Goal: Information Seeking & Learning: Learn about a topic

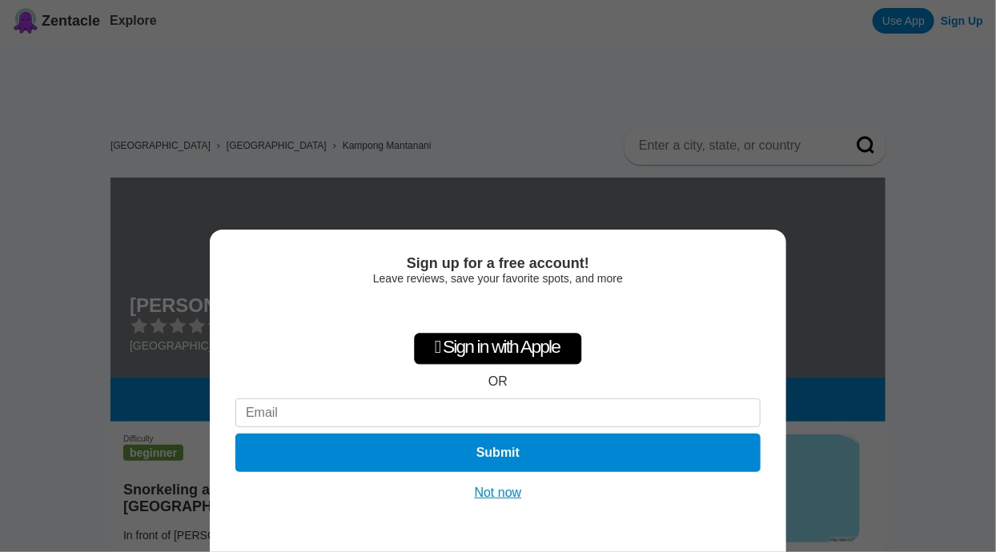
click at [498, 489] on button "Not now" at bounding box center [498, 493] width 57 height 16
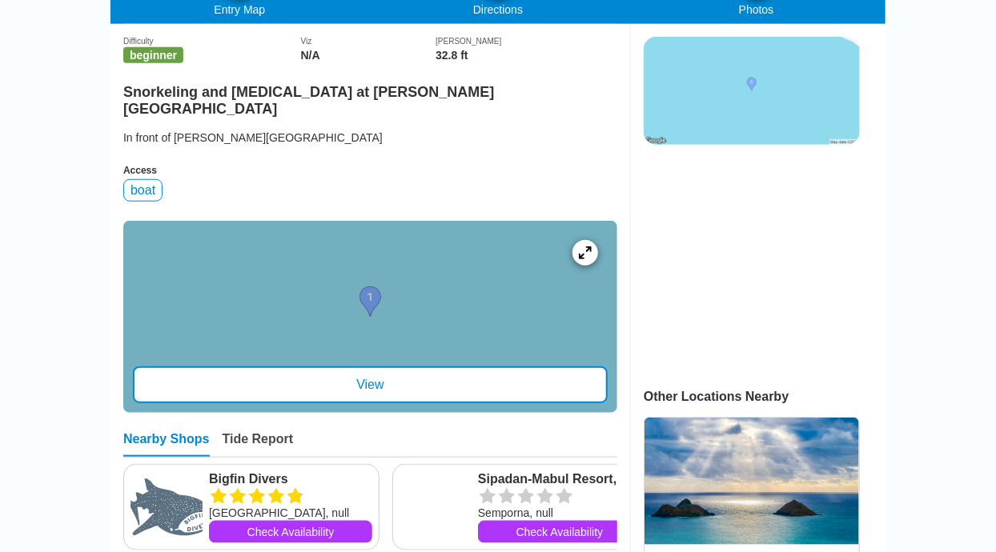
scroll to position [402, 0]
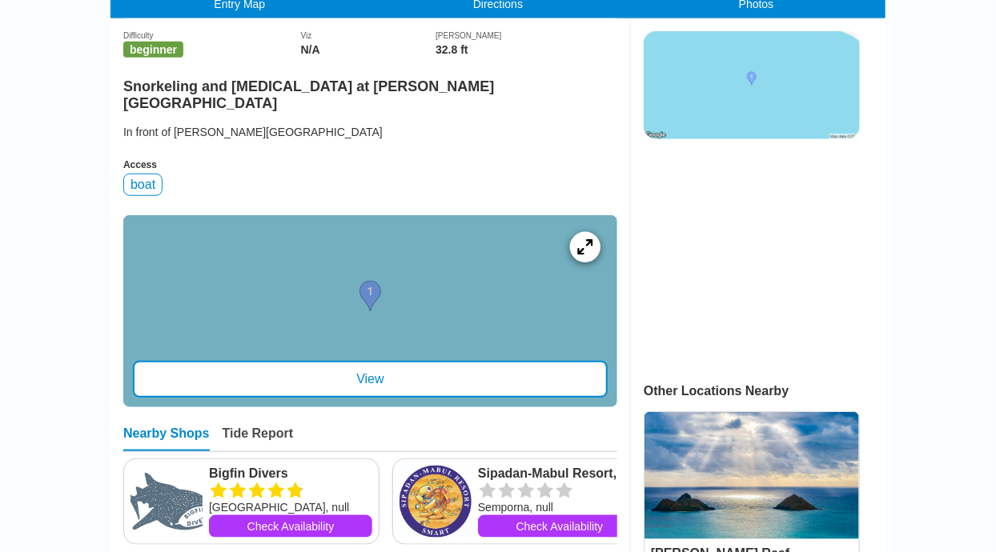
click at [595, 259] on div at bounding box center [585, 247] width 30 height 30
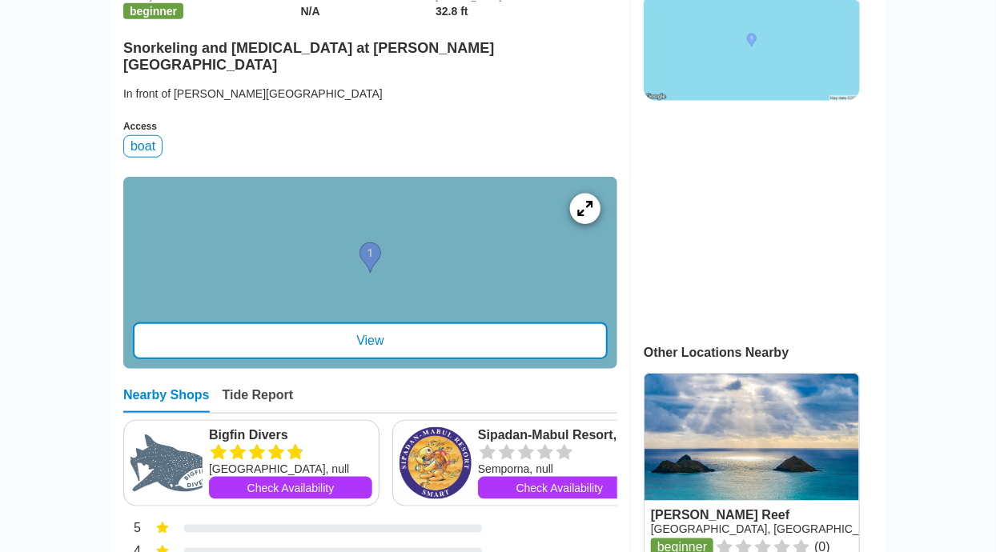
scroll to position [480, 0]
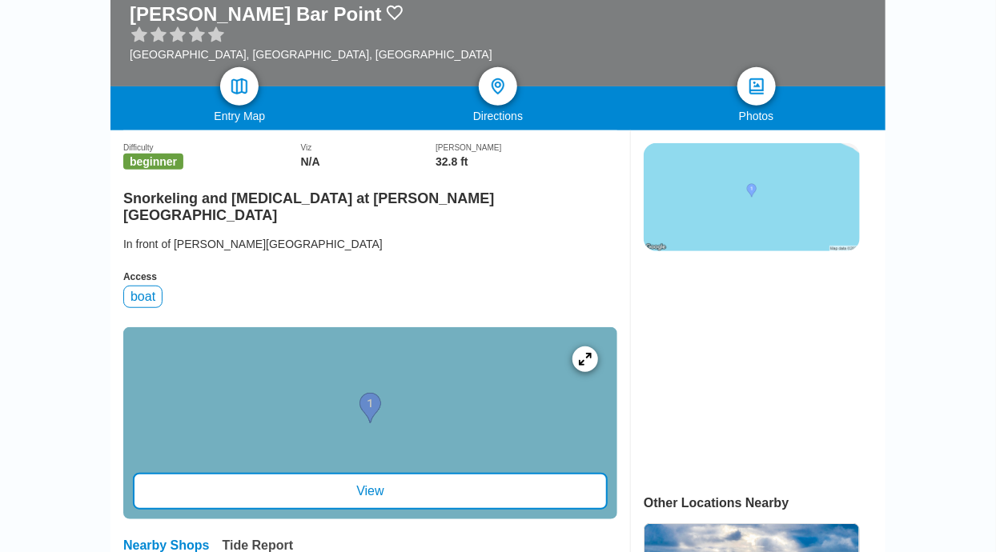
scroll to position [288, 0]
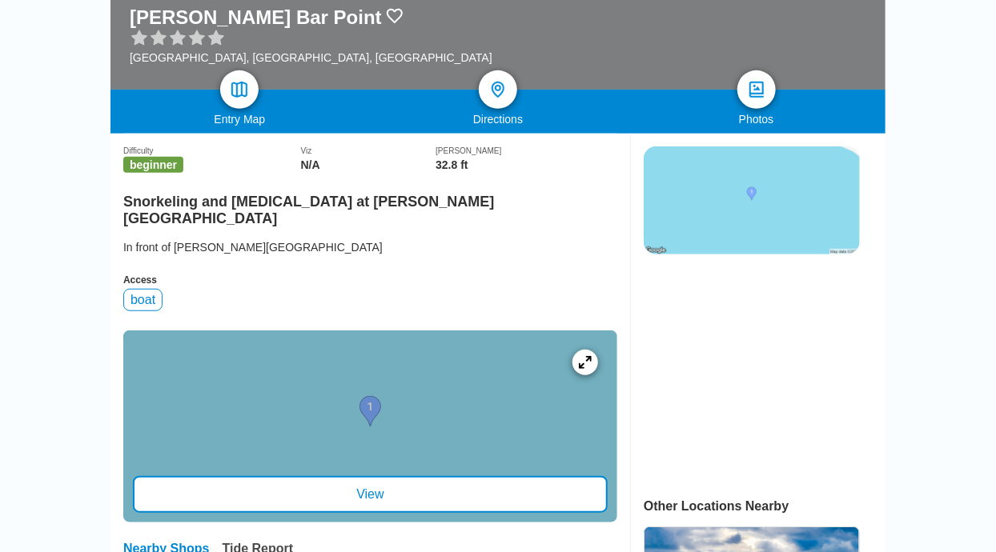
click at [814, 215] on img at bounding box center [751, 200] width 216 height 108
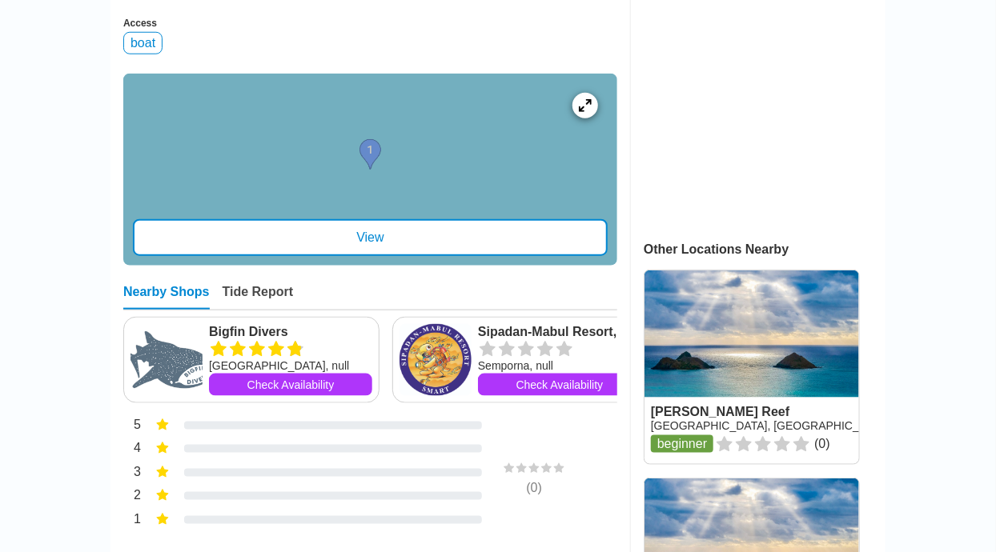
scroll to position [543, 0]
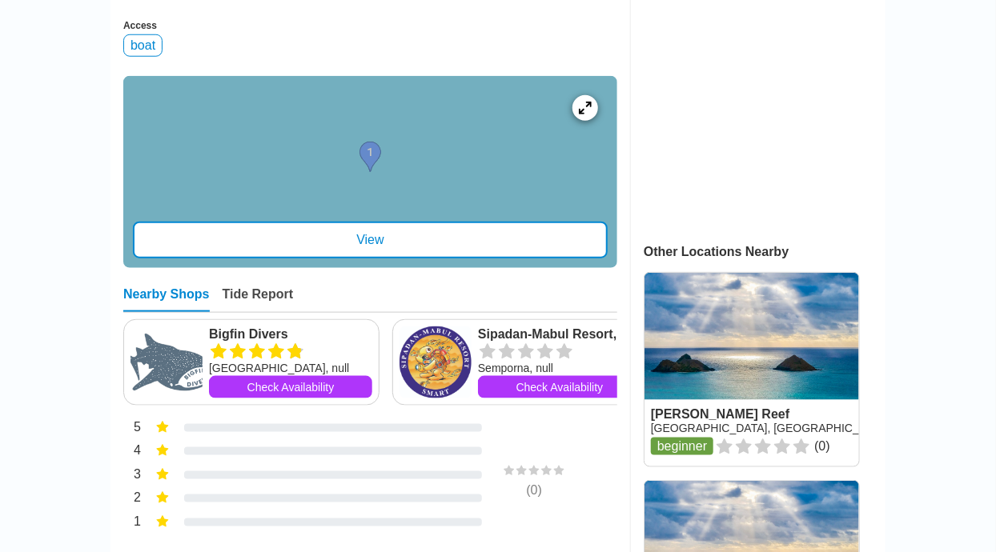
click at [546, 259] on div "View" at bounding box center [370, 240] width 475 height 37
